Goal: Information Seeking & Learning: Learn about a topic

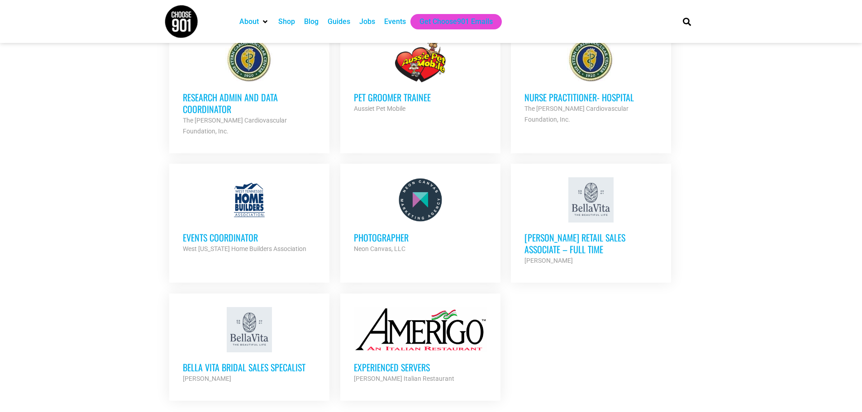
scroll to position [950, 0]
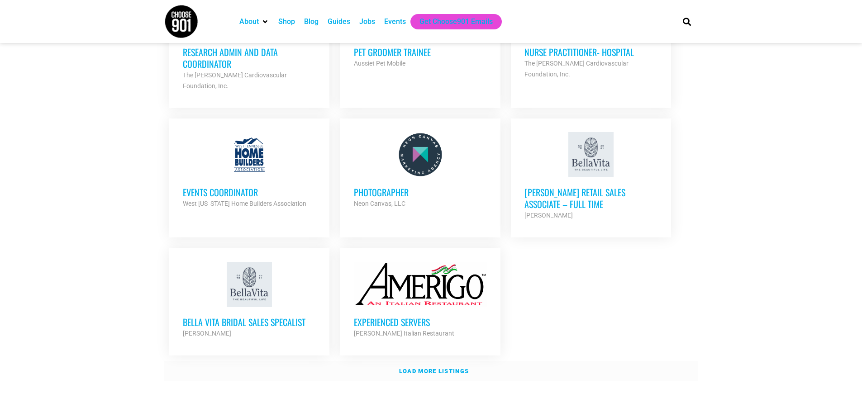
drag, startPoint x: 436, startPoint y: 357, endPoint x: 445, endPoint y: 359, distance: 10.0
click at [436, 368] on strong "Load more listings" at bounding box center [434, 371] width 70 height 7
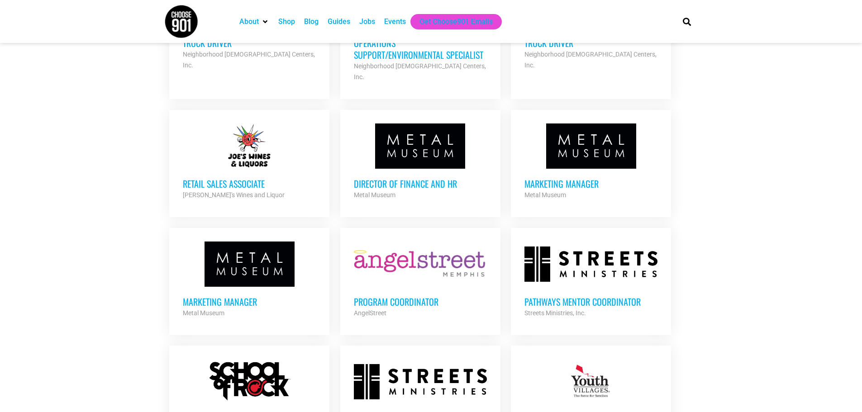
scroll to position [1628, 0]
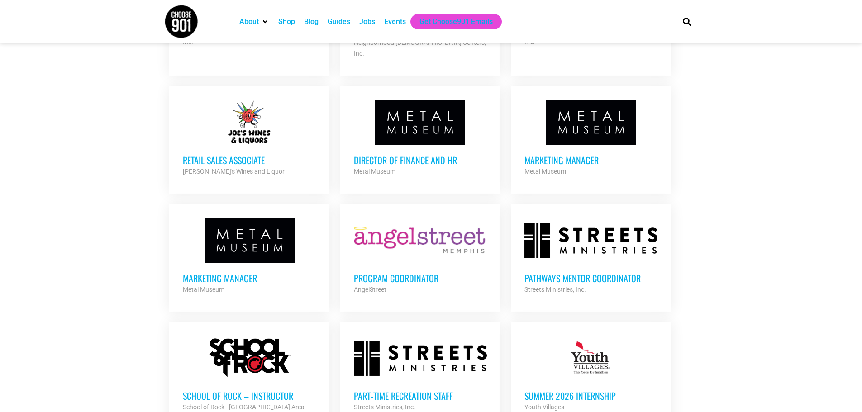
click at [224, 154] on h3 "Retail Sales Associate" at bounding box center [249, 160] width 133 height 12
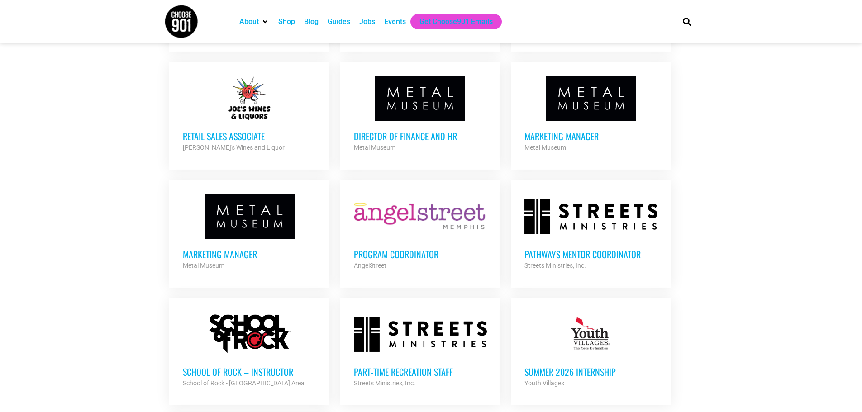
scroll to position [1674, 0]
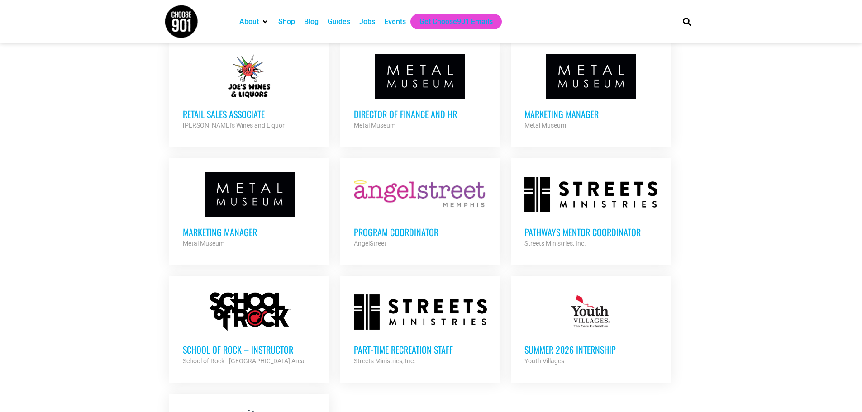
click at [395, 172] on div at bounding box center [420, 194] width 133 height 45
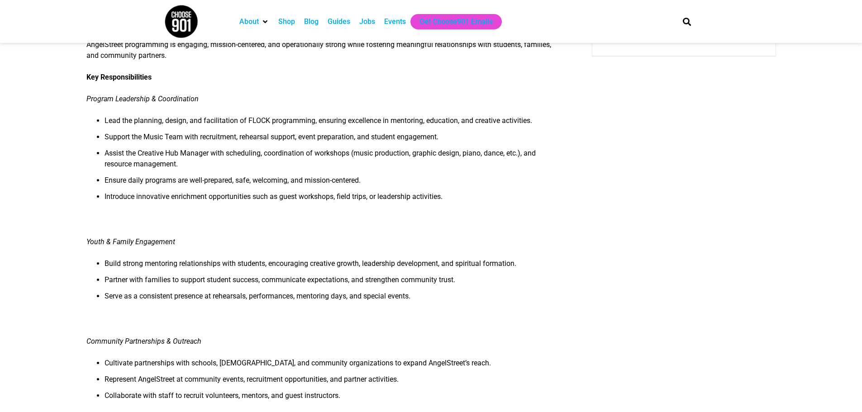
scroll to position [136, 0]
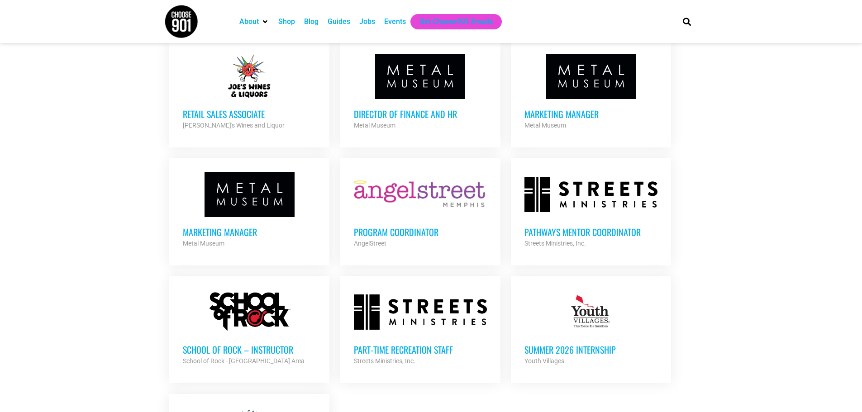
scroll to position [1720, 0]
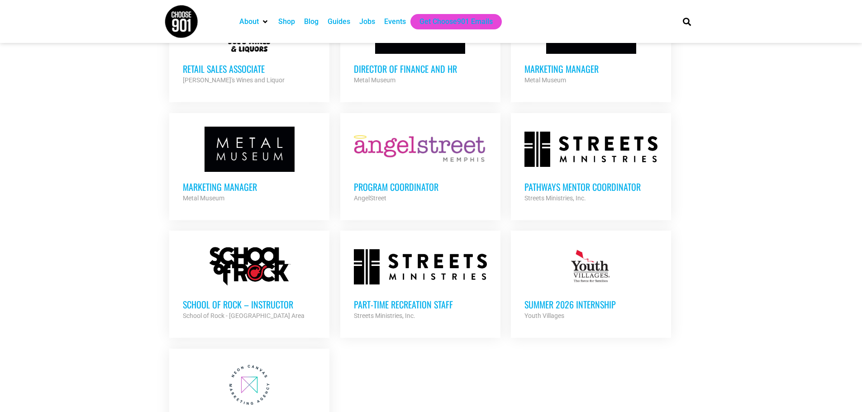
click at [546, 181] on h3 "Pathways Mentor Coordinator" at bounding box center [590, 187] width 133 height 12
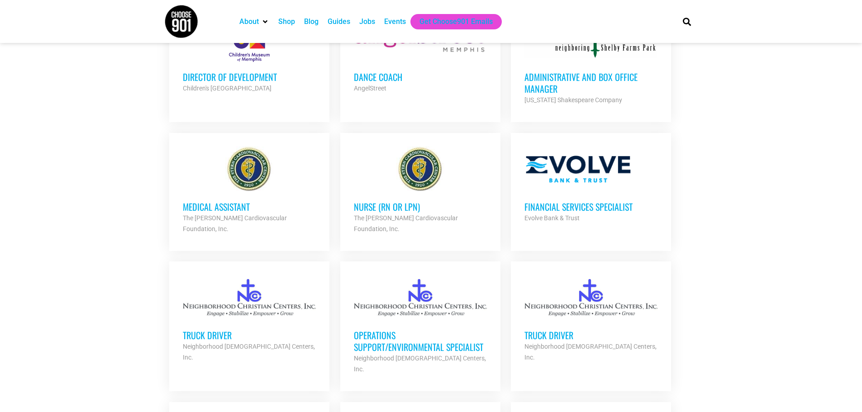
scroll to position [1539, 0]
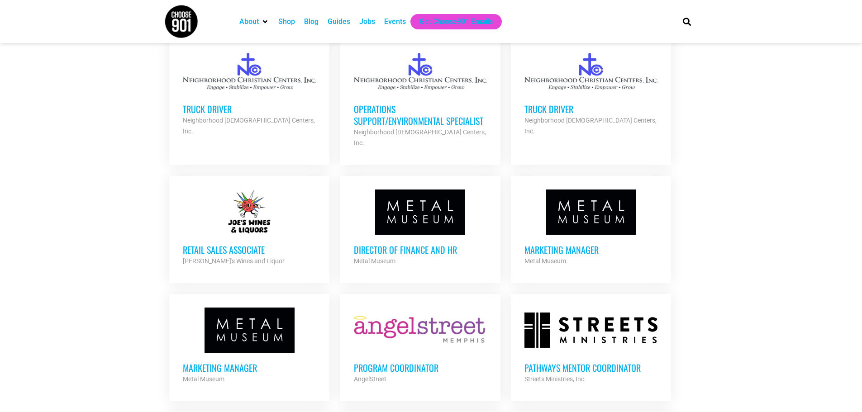
click at [209, 362] on h3 "Marketing Manager" at bounding box center [249, 368] width 133 height 12
click at [588, 190] on div at bounding box center [590, 212] width 133 height 45
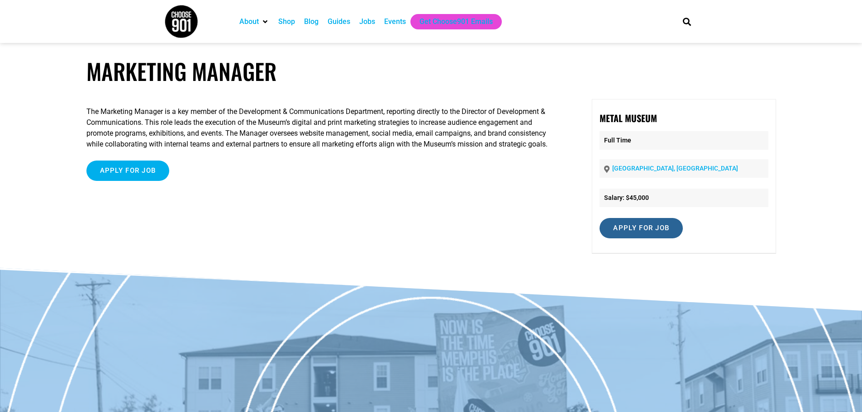
drag, startPoint x: 624, startPoint y: 226, endPoint x: 628, endPoint y: 235, distance: 9.7
click at [624, 226] on input "Apply for job" at bounding box center [640, 228] width 83 height 20
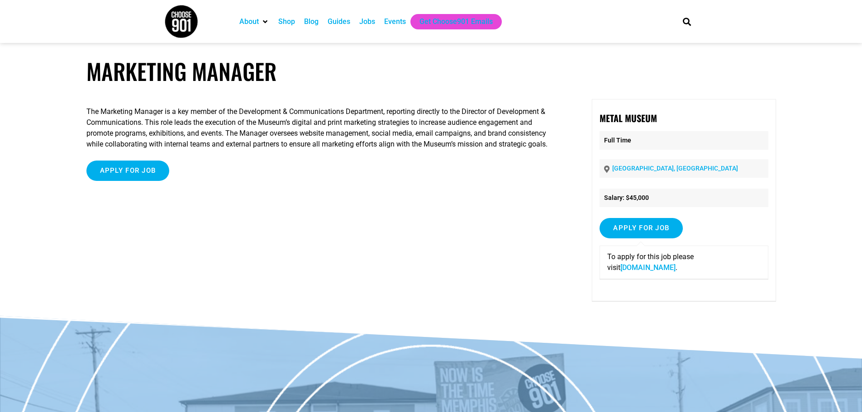
click at [623, 267] on link "[DOMAIN_NAME]" at bounding box center [647, 267] width 55 height 9
